Goal: Navigation & Orientation: Find specific page/section

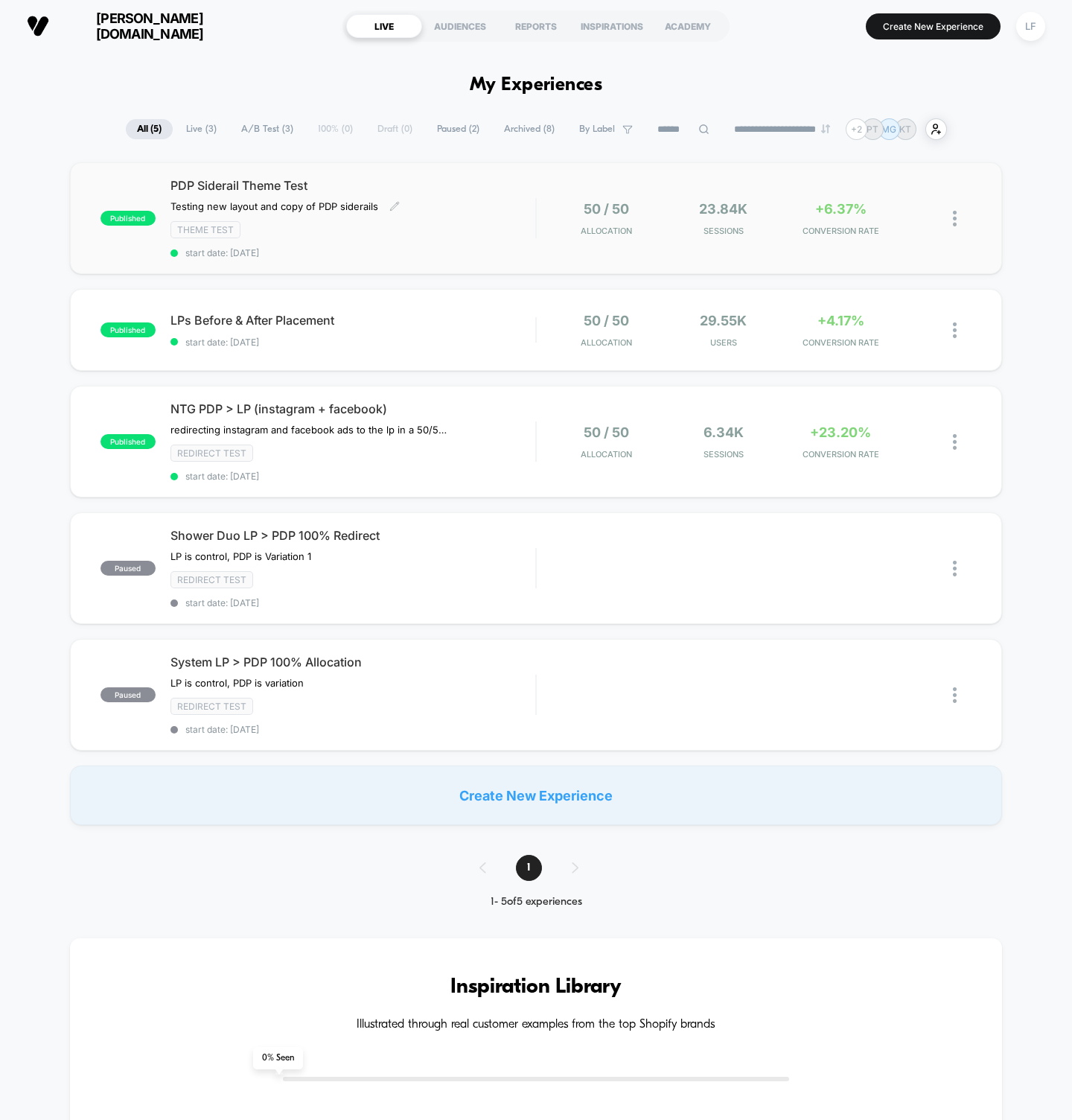
click at [458, 231] on div "Theme Test" at bounding box center [354, 229] width 366 height 17
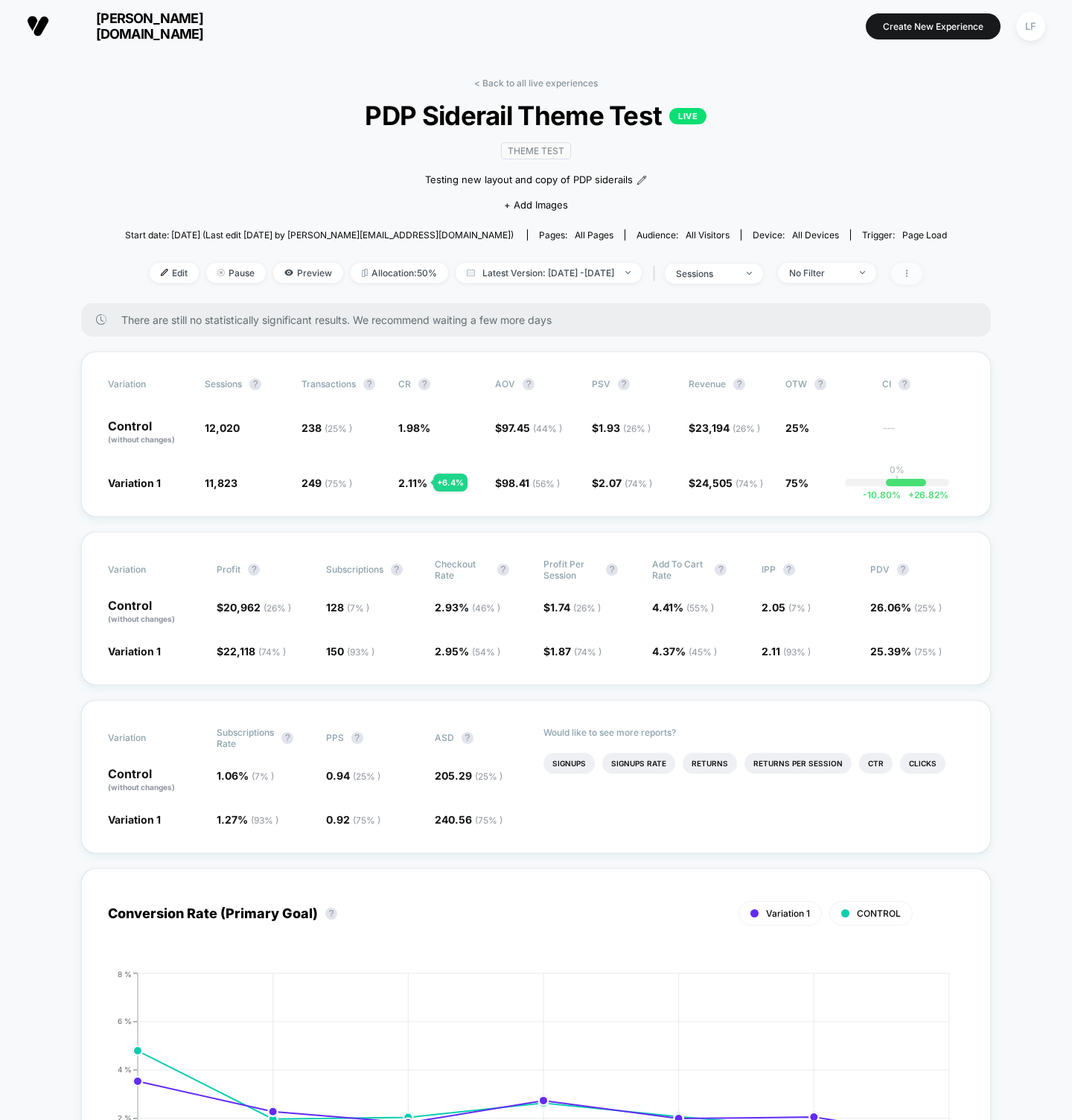
click at [923, 276] on span at bounding box center [907, 274] width 32 height 22
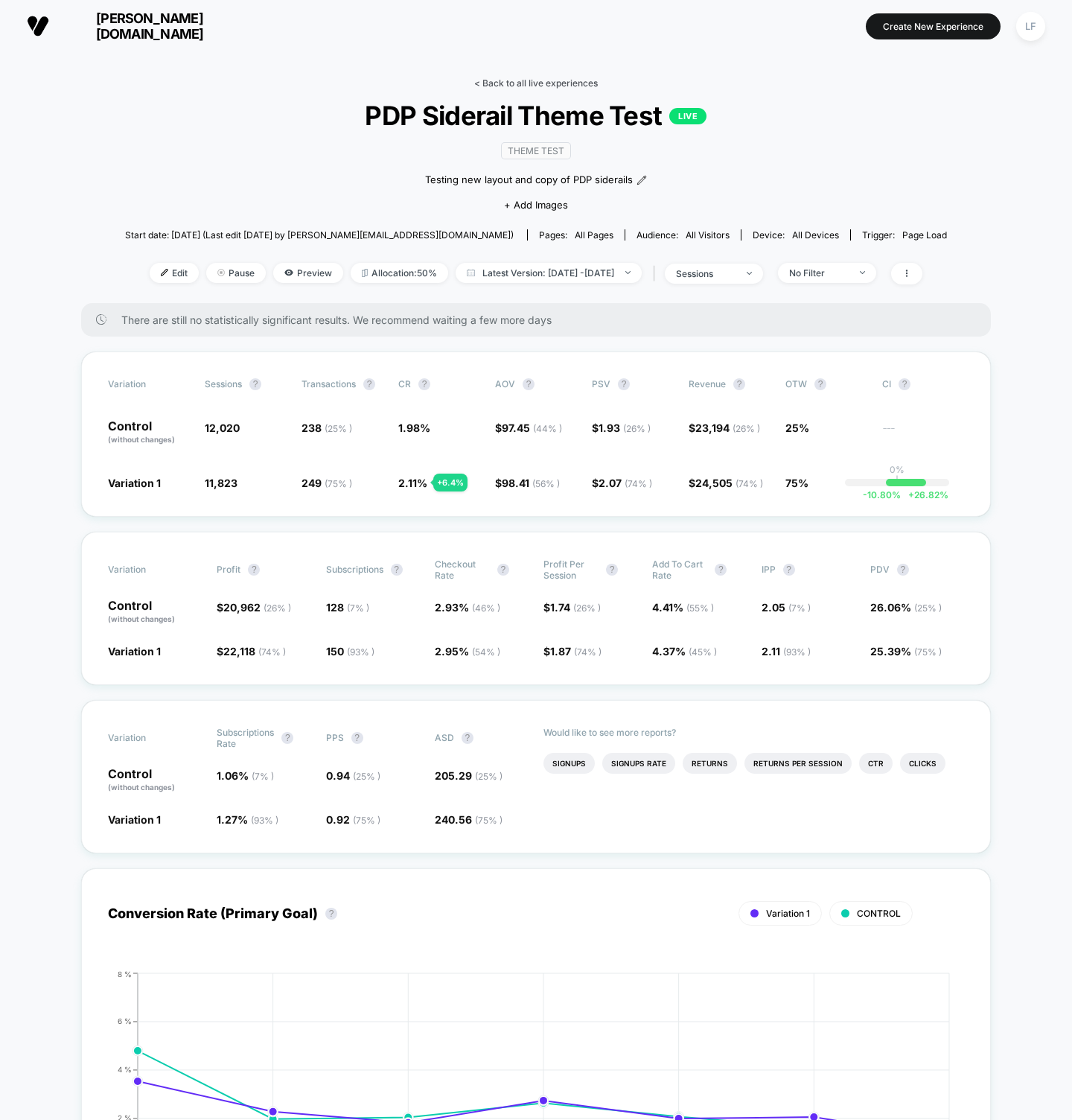
click at [573, 83] on link "< Back to all live experiences" at bounding box center [536, 83] width 124 height 11
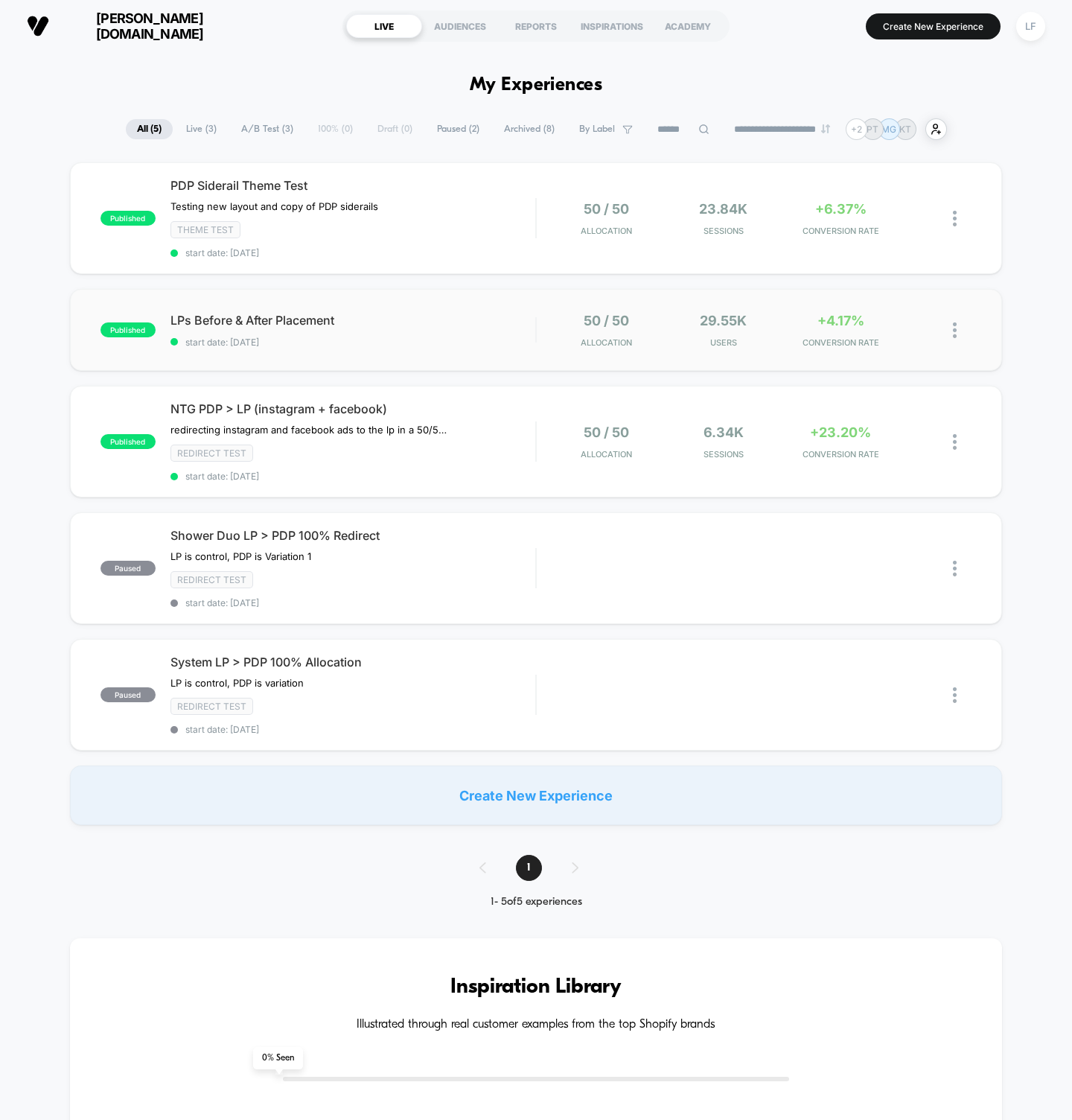
click at [854, 350] on div "published LPs Before & After Placement start date: [DATE] 50 / 50 Allocation 29…" at bounding box center [536, 330] width 933 height 82
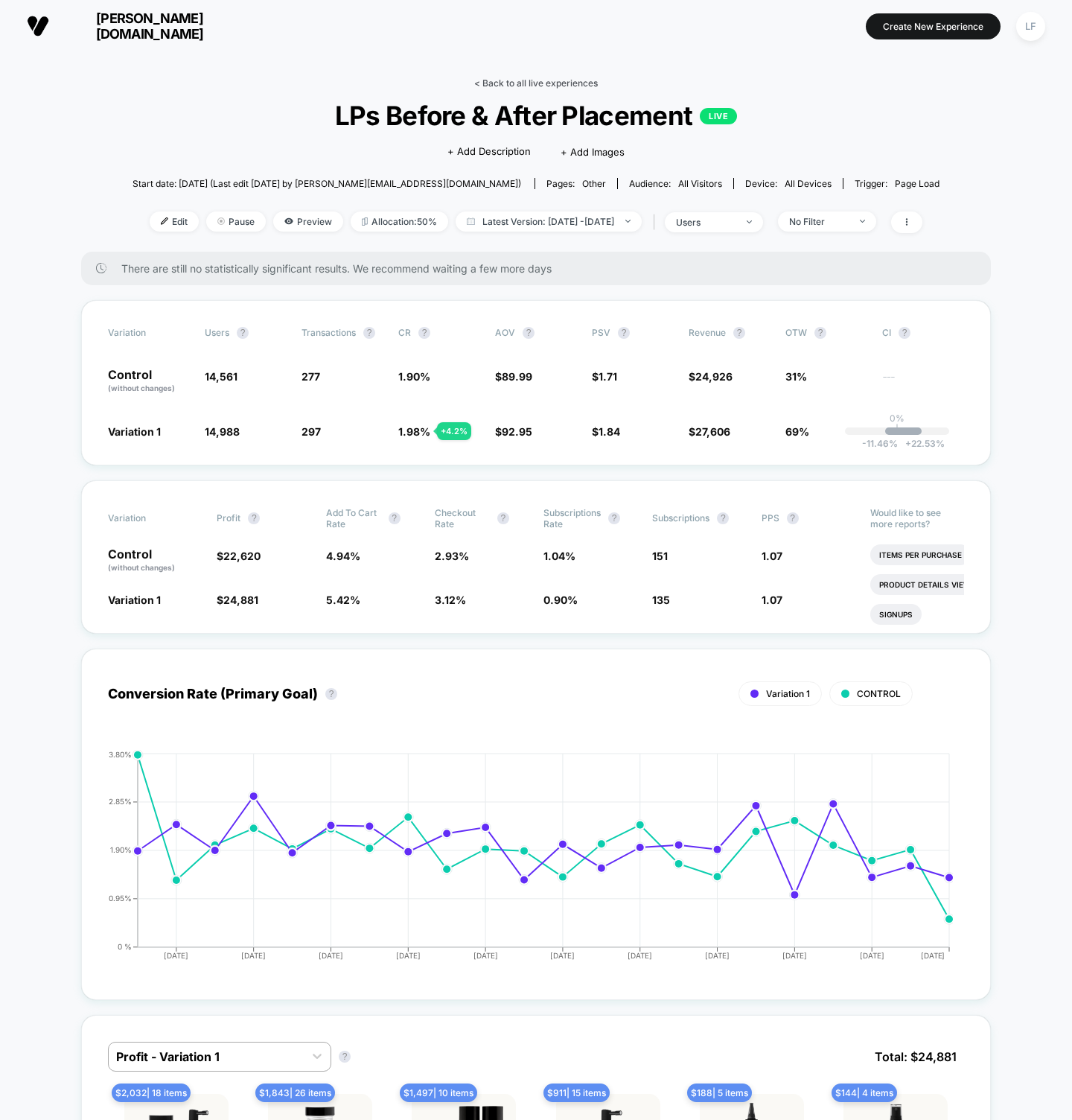
click at [509, 80] on link "< Back to all live experiences" at bounding box center [536, 83] width 124 height 11
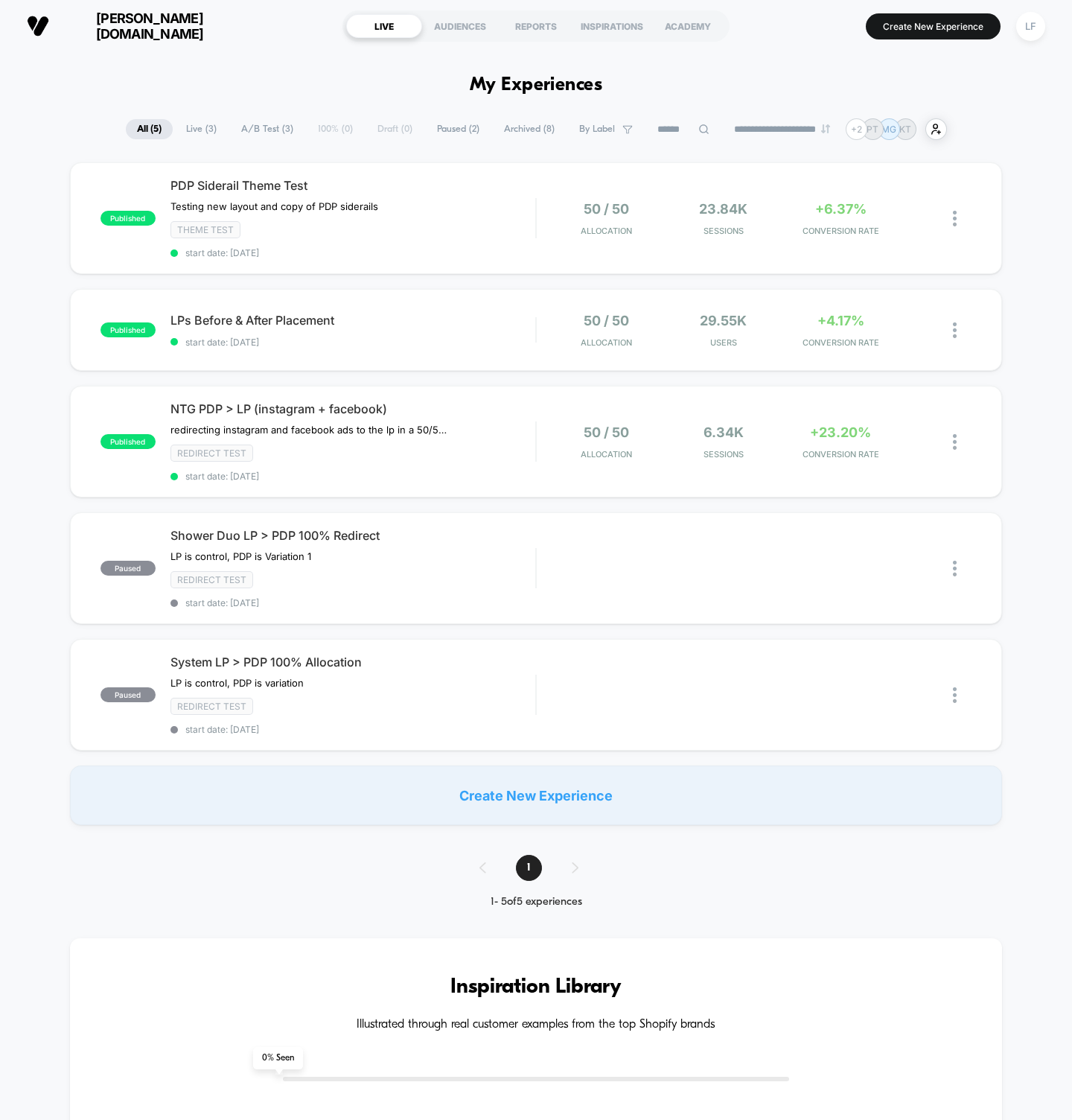
click at [261, 57] on div "**********" at bounding box center [536, 1105] width 1072 height 2107
